Goal: Communication & Community: Ask a question

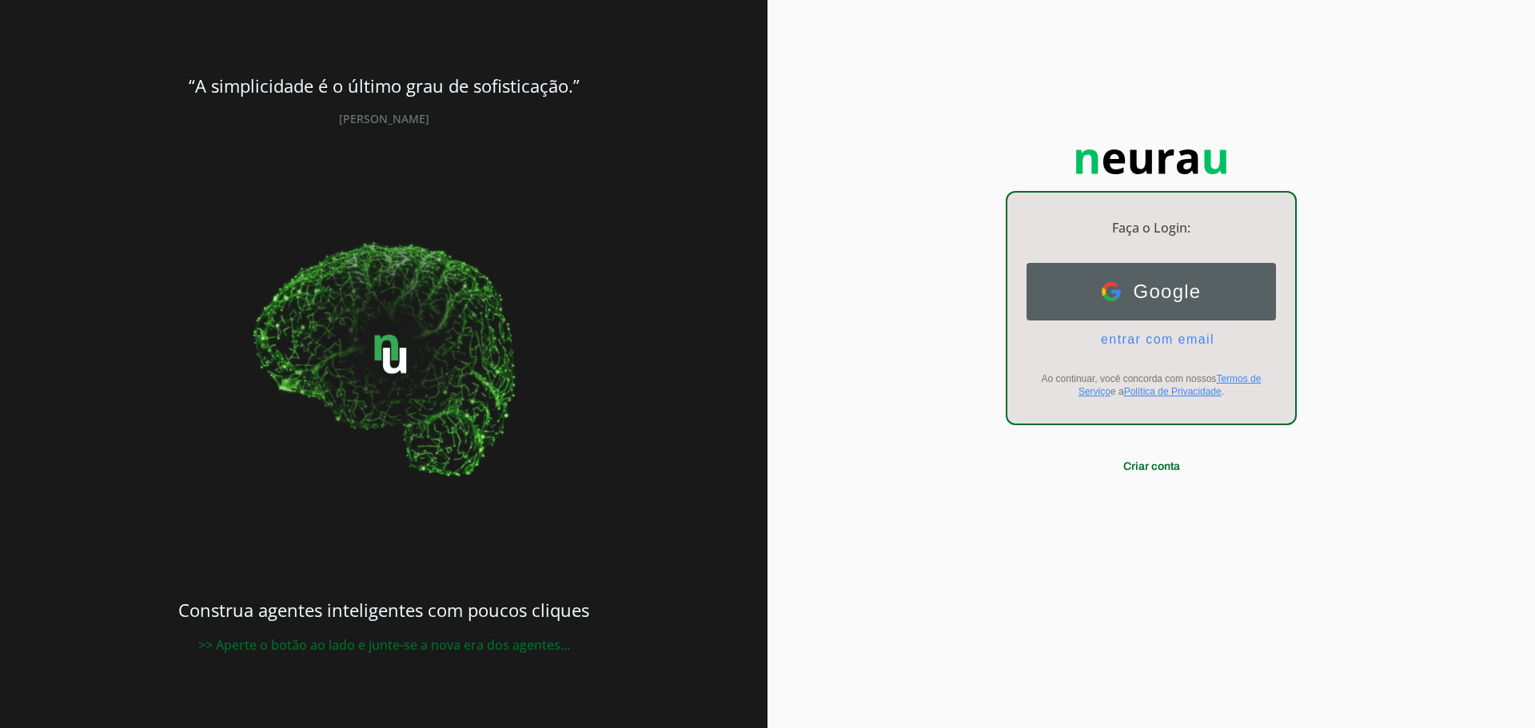
click at [1138, 294] on span "Google" at bounding box center [1161, 292] width 81 height 22
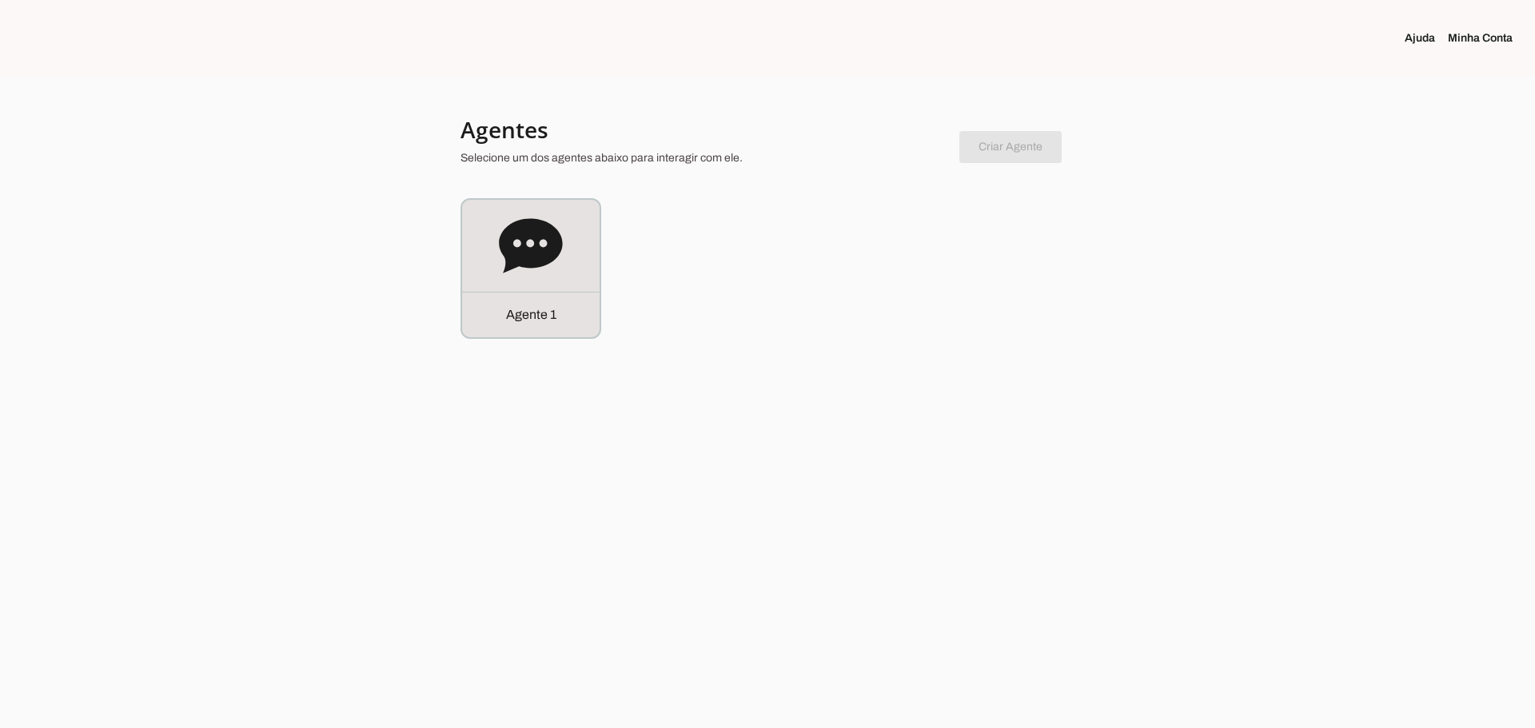
click at [1488, 36] on link "Minha Conta" at bounding box center [1487, 38] width 78 height 16
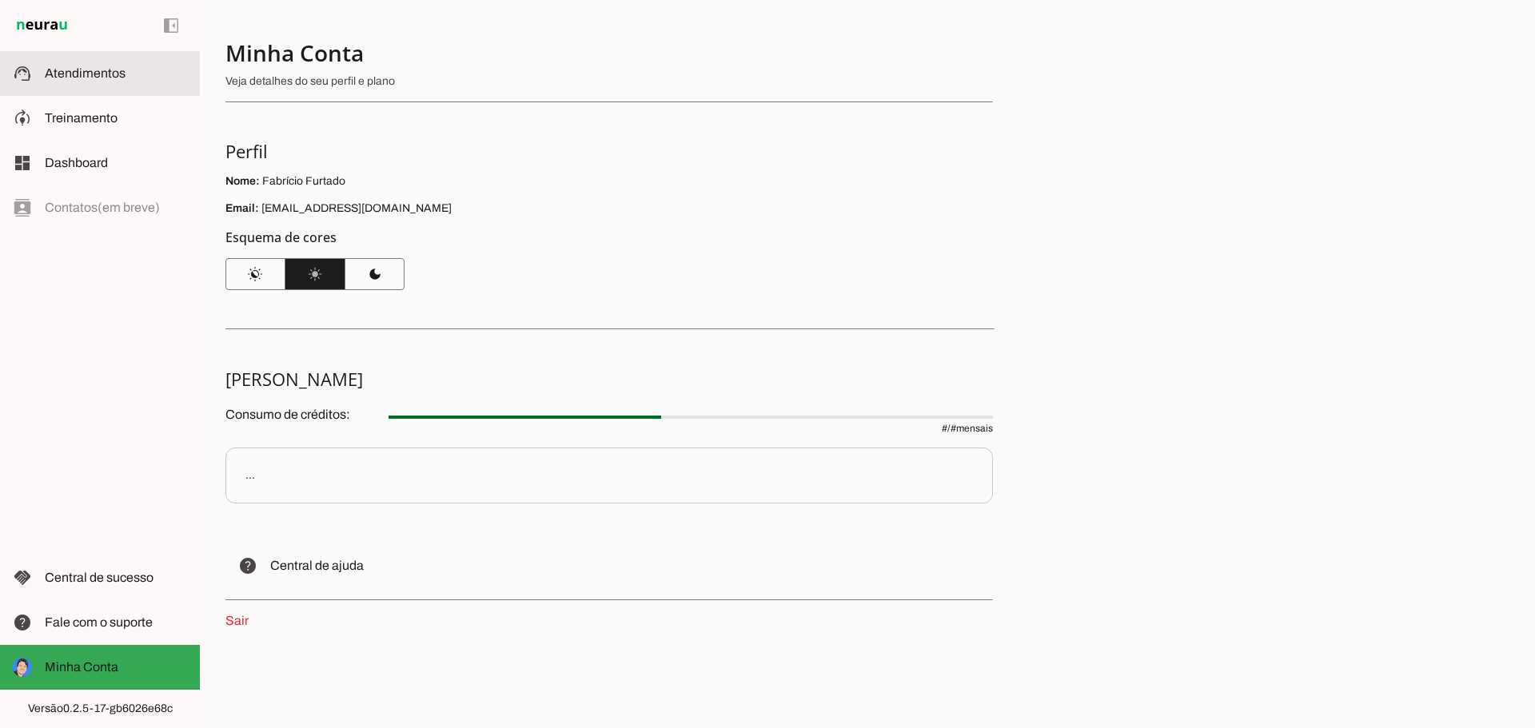
click at [54, 73] on span "Atendimentos" at bounding box center [85, 73] width 81 height 14
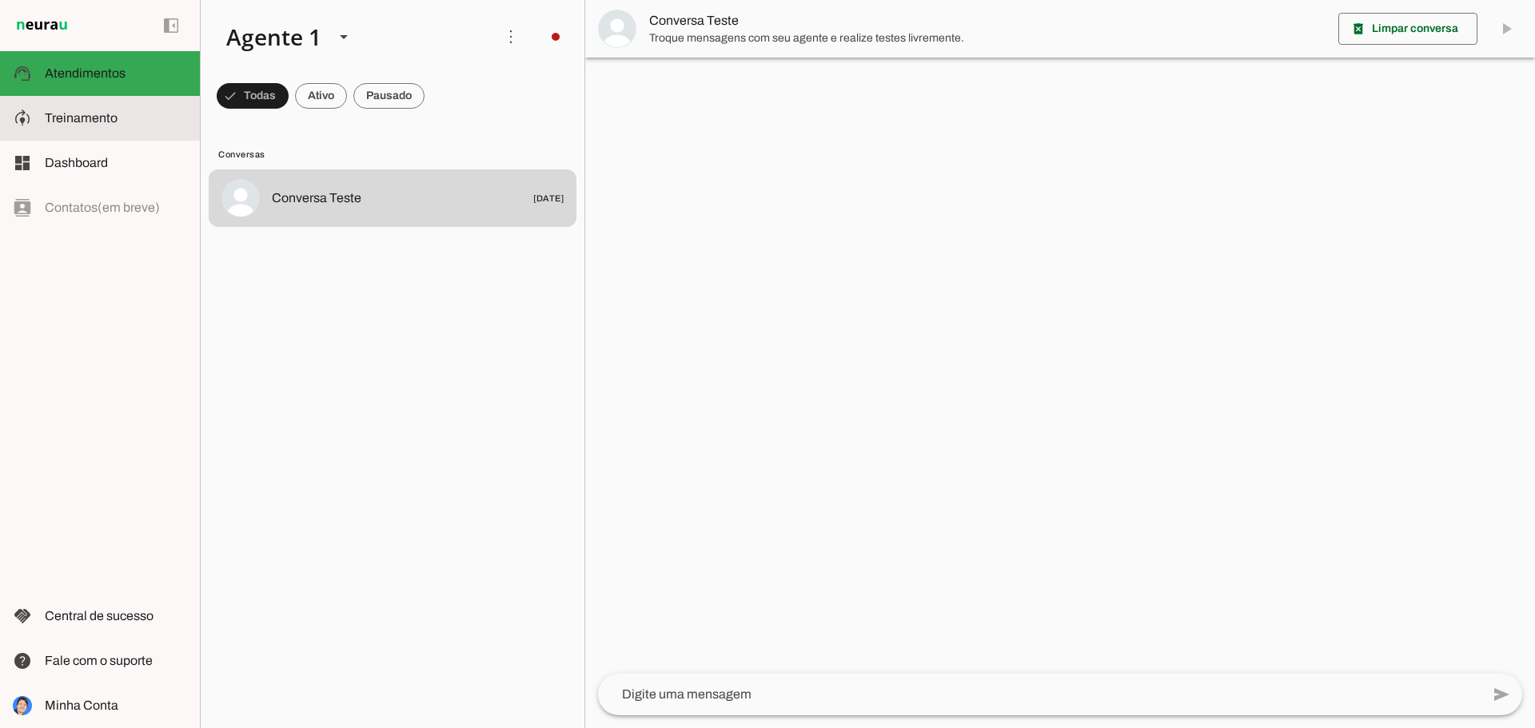
click at [88, 110] on slot at bounding box center [116, 118] width 142 height 19
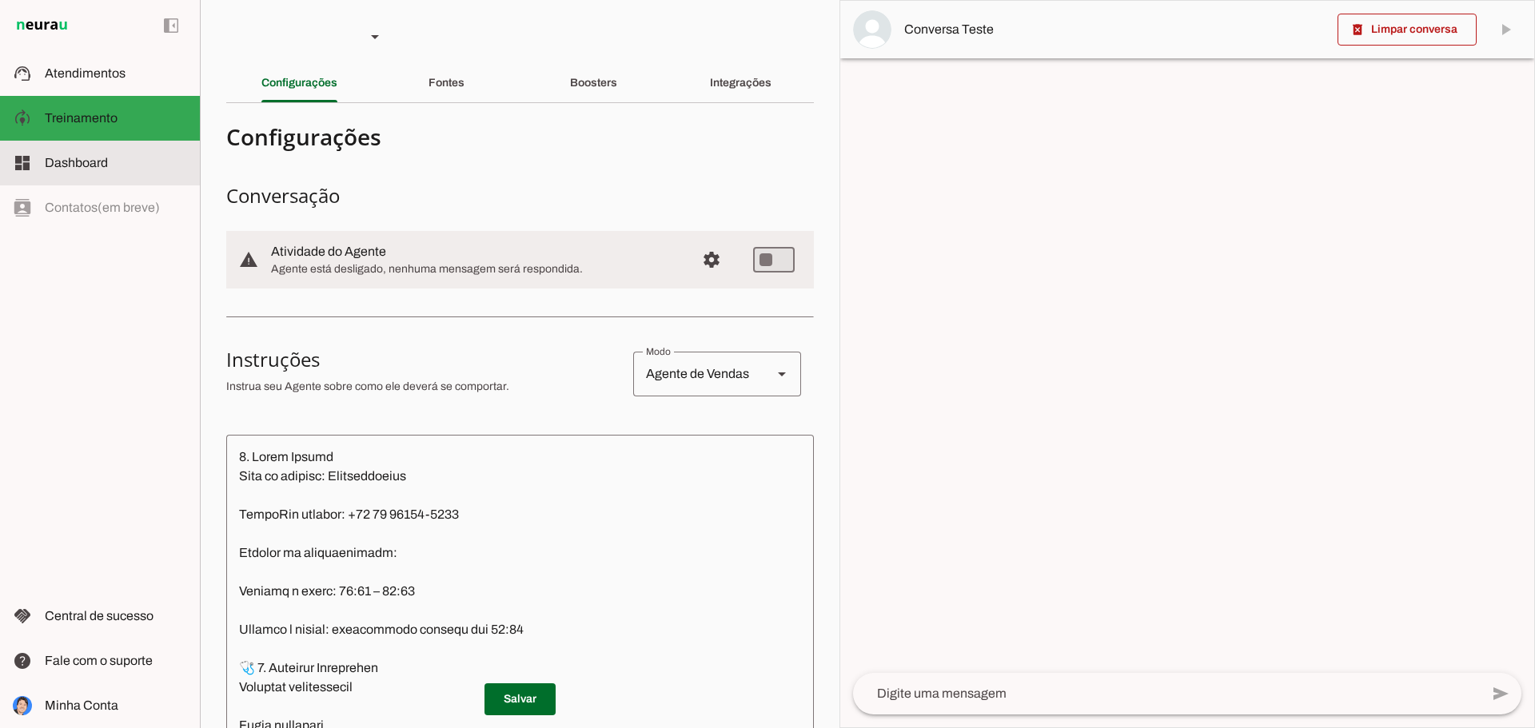
click at [80, 160] on span "Dashboard" at bounding box center [76, 163] width 63 height 14
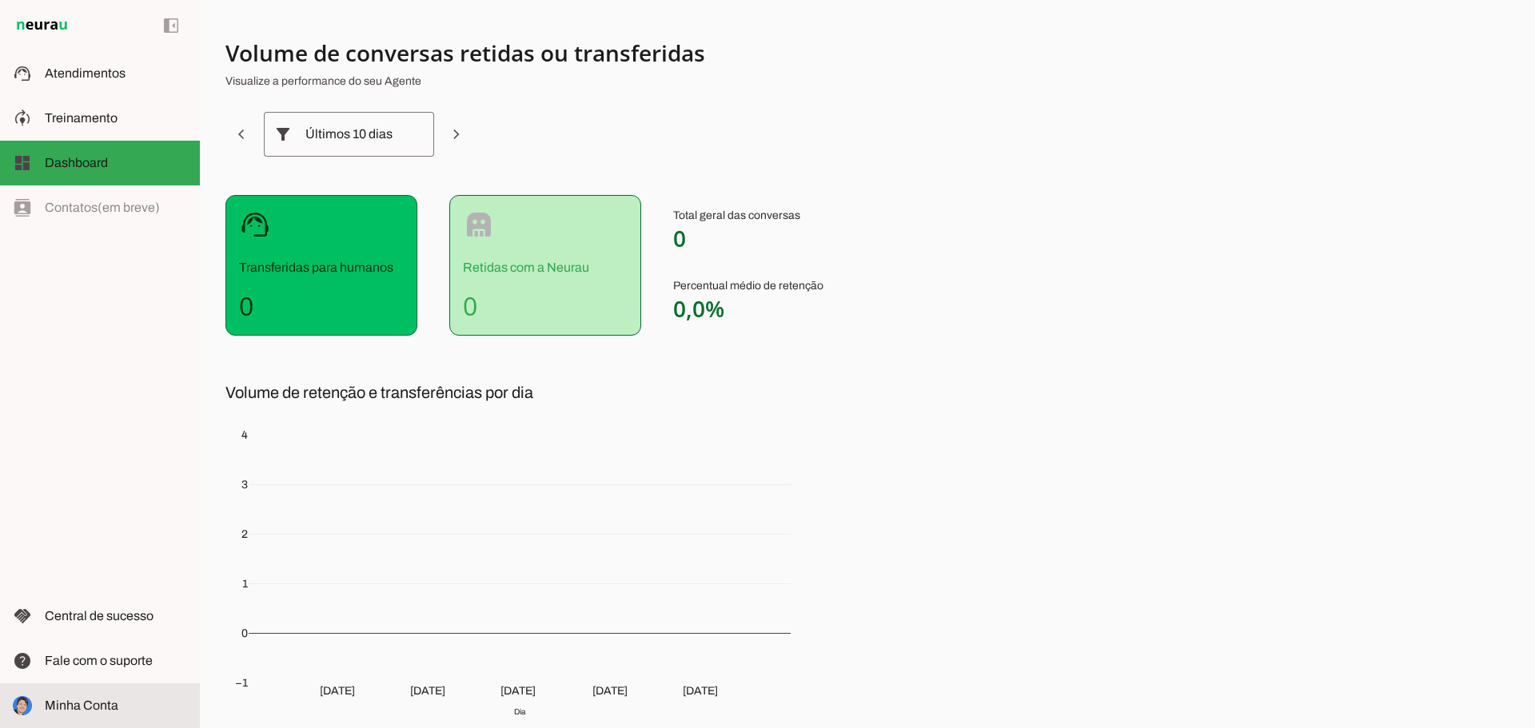
click at [82, 705] on span "Minha Conta" at bounding box center [82, 706] width 74 height 14
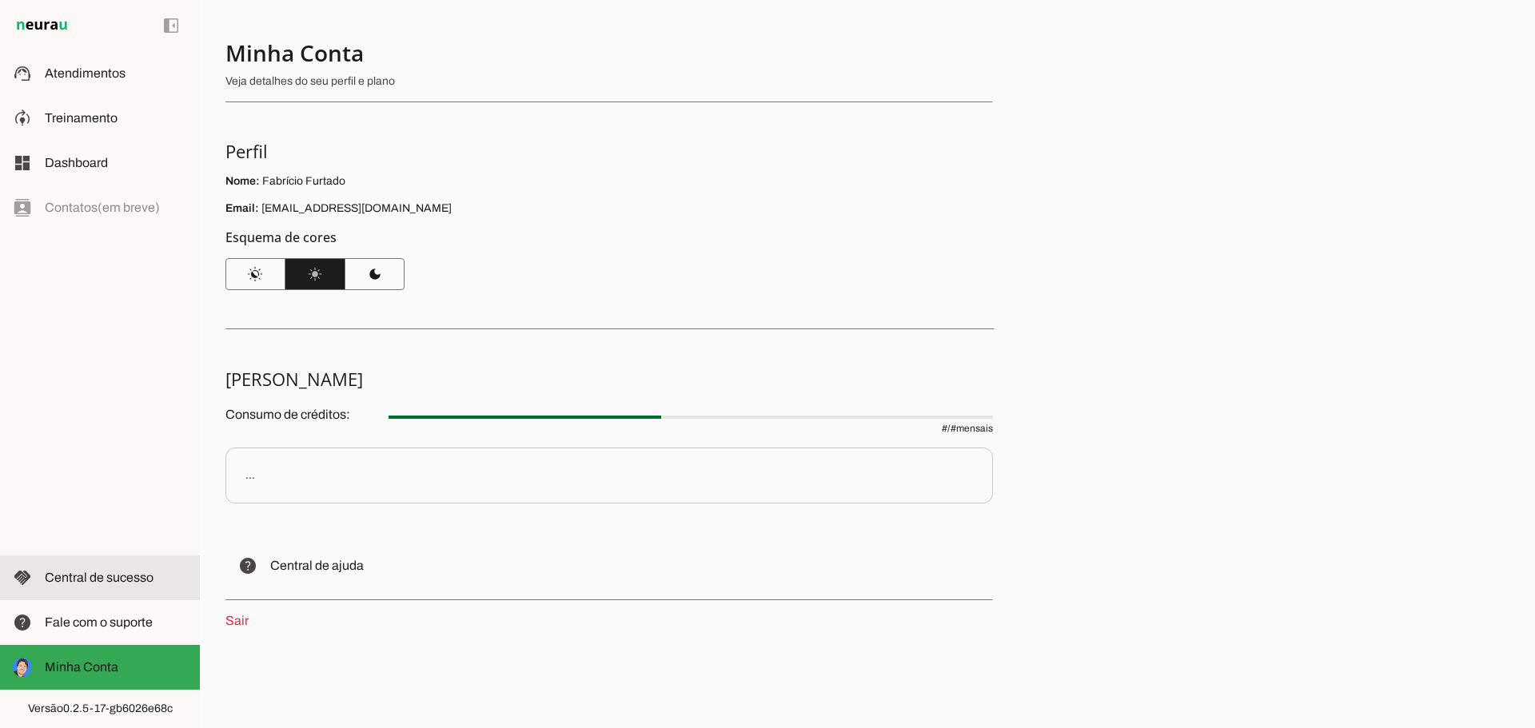
click at [123, 582] on span "Central de sucesso" at bounding box center [99, 578] width 109 height 14
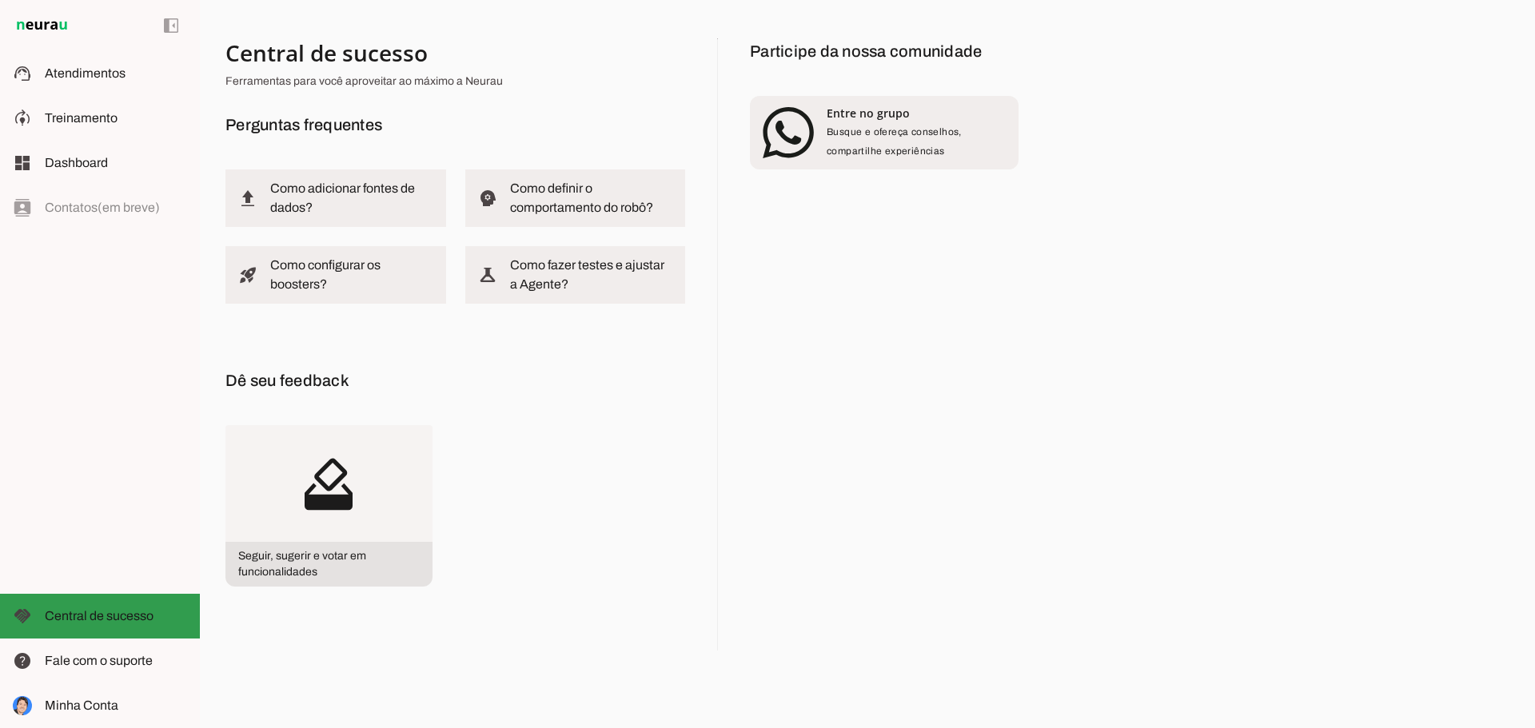
click at [126, 622] on span "Central de sucesso" at bounding box center [99, 616] width 109 height 14
click at [117, 656] on span "Fale com o suporte" at bounding box center [99, 661] width 108 height 14
click at [100, 676] on md-item "help Fale com o suporte Fale com o suporte" at bounding box center [100, 661] width 200 height 45
